Goal: Task Accomplishment & Management: Use online tool/utility

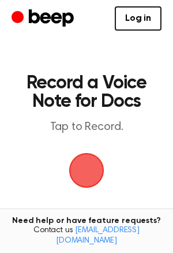
click at [92, 166] on span "button" at bounding box center [86, 170] width 56 height 56
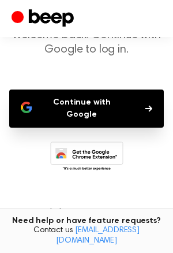
scroll to position [74, 0]
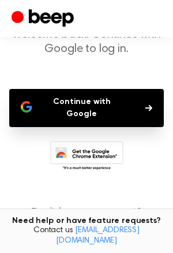
click at [83, 93] on button "Continue with Google" at bounding box center [86, 108] width 155 height 38
